Goal: Information Seeking & Learning: Understand process/instructions

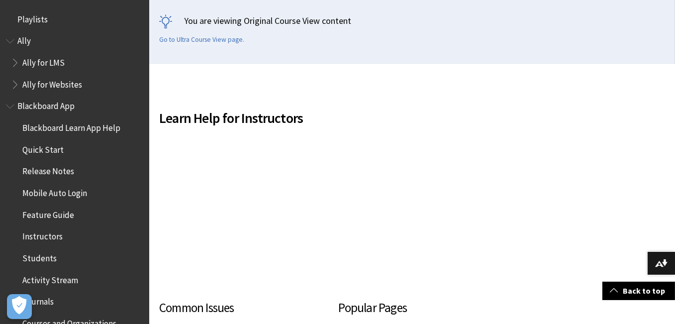
scroll to position [1226, 0]
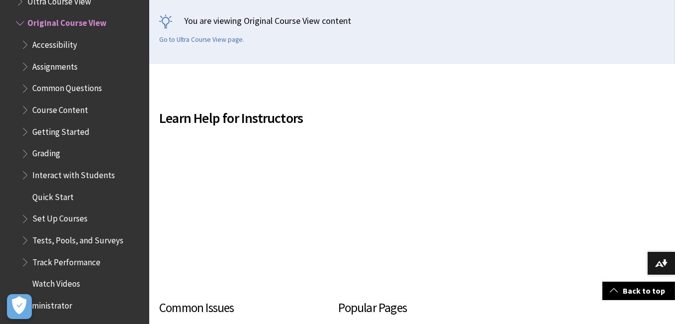
click at [33, 105] on span "Course Content" at bounding box center [60, 107] width 56 height 13
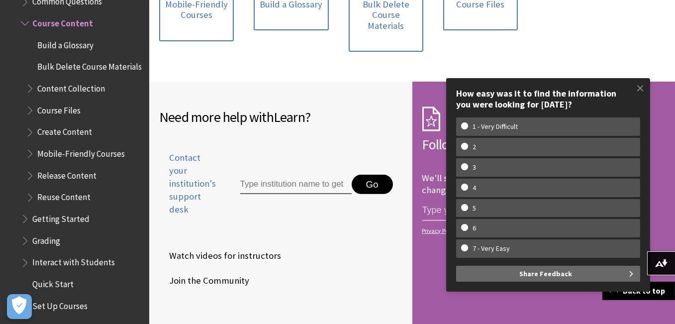
scroll to position [331, 0]
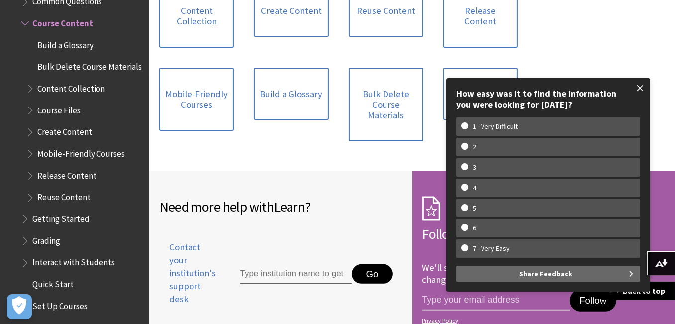
click at [641, 90] on span at bounding box center [640, 88] width 21 height 21
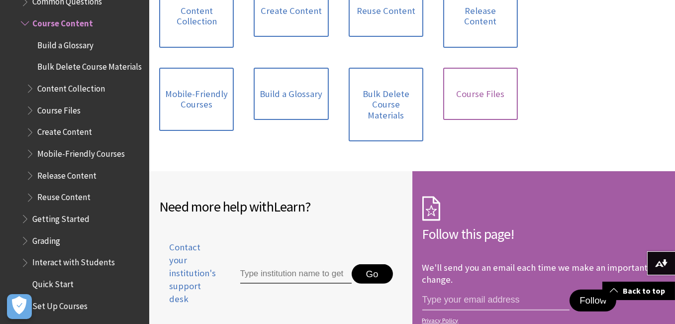
click at [466, 95] on link "Course Files" at bounding box center [480, 94] width 75 height 53
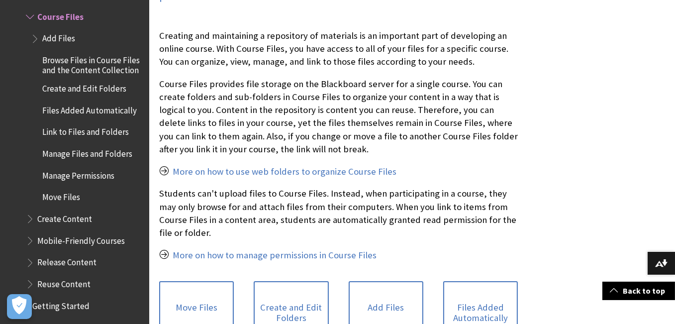
scroll to position [331, 0]
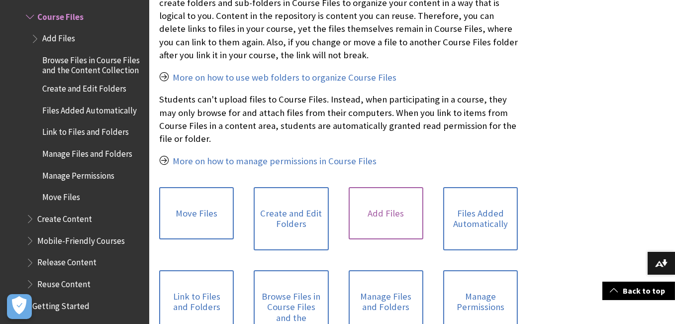
click at [386, 211] on link "Add Files" at bounding box center [386, 213] width 75 height 53
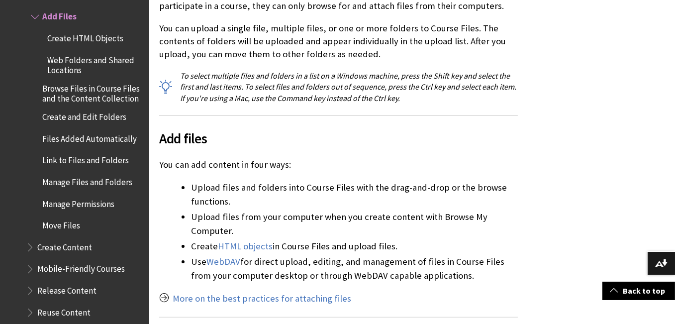
scroll to position [331, 0]
